Goal: Information Seeking & Learning: Learn about a topic

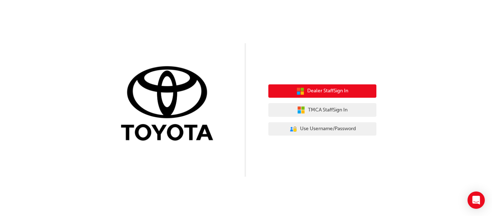
click at [343, 89] on span "Dealer Staff Sign In" at bounding box center [328, 91] width 41 height 8
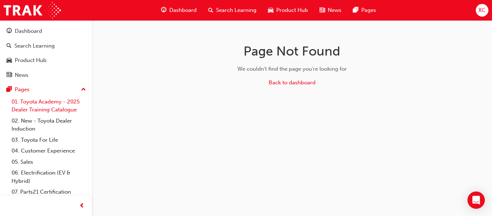
click at [33, 108] on link "01. Toyota Academy - 2025 Dealer Training Catalogue" at bounding box center [49, 105] width 80 height 19
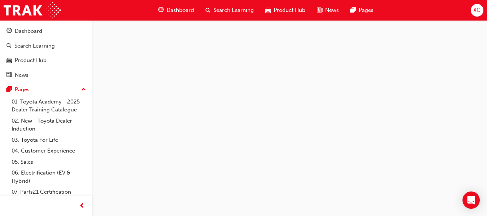
scroll to position [778, 0]
click at [47, 121] on link "02. New - Toyota Dealer Induction" at bounding box center [49, 124] width 80 height 19
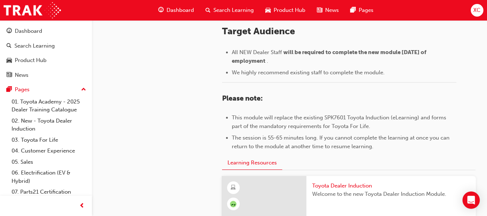
scroll to position [309, 0]
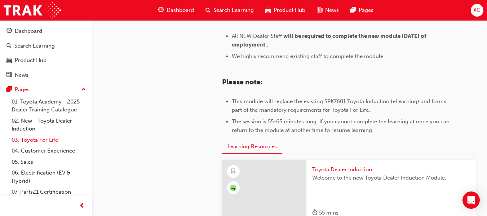
click at [48, 138] on link "03. Toyota For Life" at bounding box center [49, 139] width 80 height 11
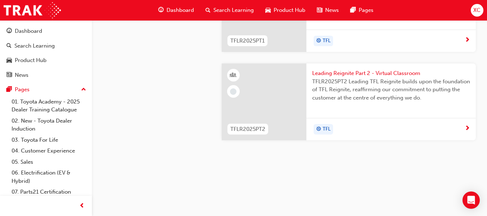
scroll to position [794, 0]
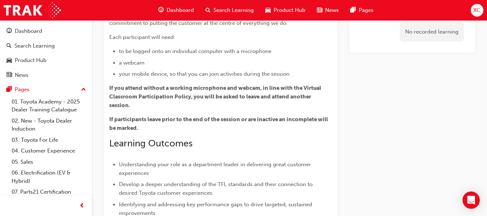
scroll to position [72, 0]
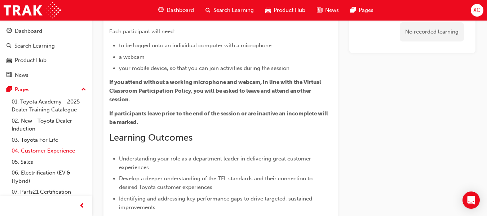
click at [54, 149] on link "04. Customer Experience" at bounding box center [49, 150] width 80 height 11
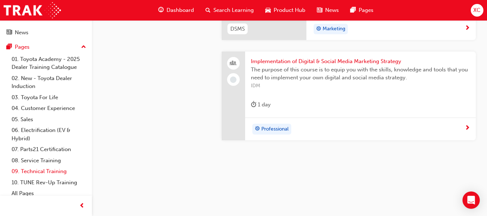
scroll to position [47, 0]
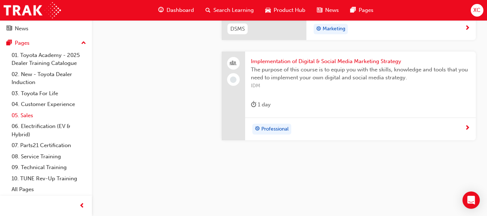
click at [32, 115] on link "05. Sales" at bounding box center [49, 115] width 80 height 11
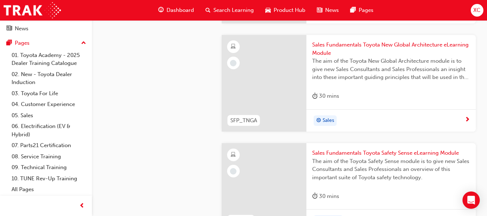
scroll to position [681, 0]
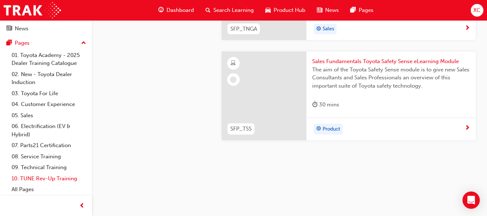
click at [48, 177] on link "10. TUNE Rev-Up Training" at bounding box center [49, 178] width 80 height 11
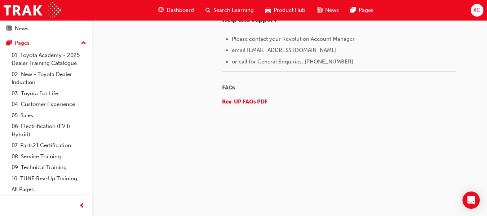
scroll to position [1225, 0]
click at [38, 128] on link "06. Electrification (EV & Hybrid)" at bounding box center [49, 130] width 80 height 19
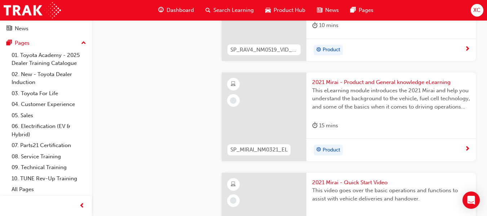
scroll to position [2127, 0]
